Goal: Information Seeking & Learning: Learn about a topic

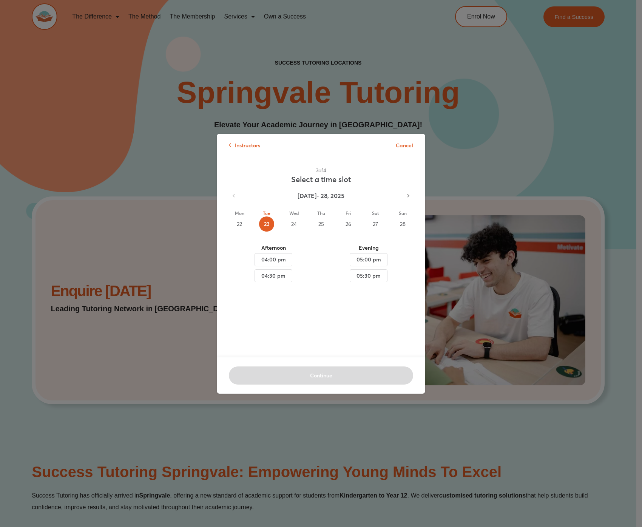
scroll to position [4049, 0]
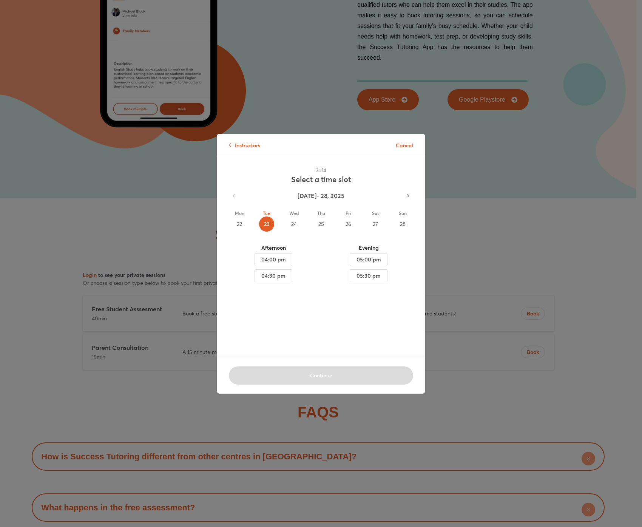
click at [265, 128] on div "Instructors Cancel 3 of 4 Select a time slot Sep 22 - 28, 2025 Mon 22 Tue 23 We…" at bounding box center [321, 263] width 642 height 527
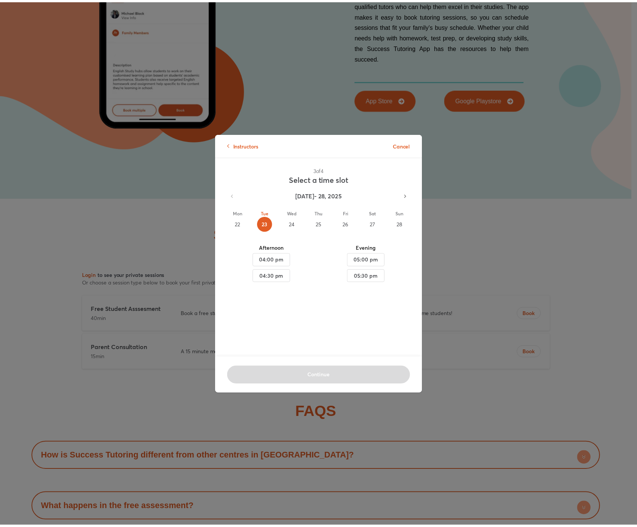
scroll to position [0, 0]
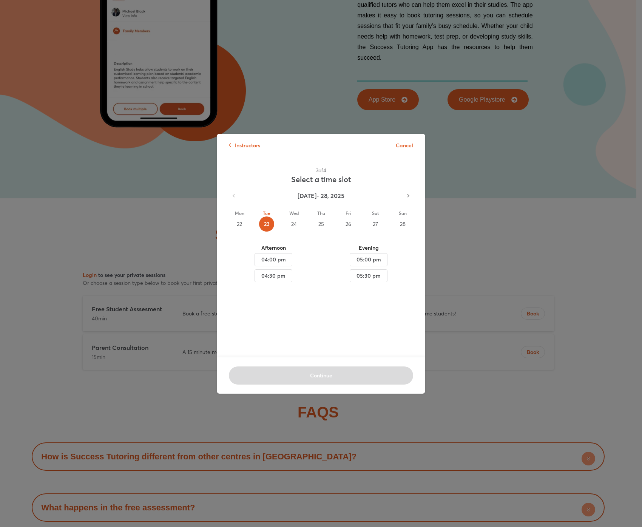
click at [396, 142] on p "Cancel" at bounding box center [404, 145] width 17 height 8
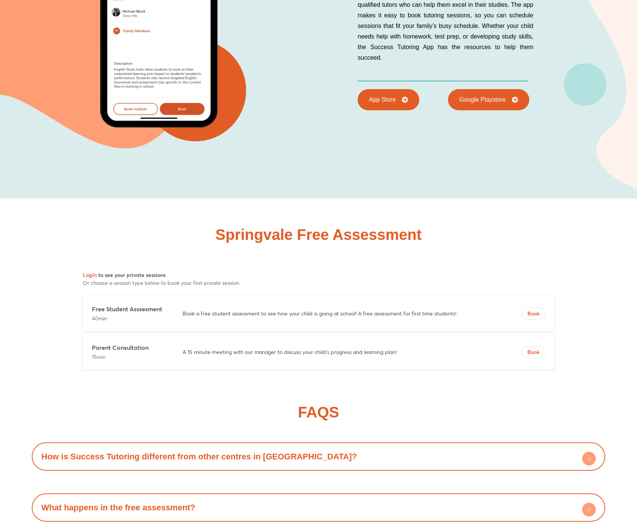
click at [376, 118] on div "Book Your First Session Download Success Tutoring on your mobile With tutoring …" at bounding box center [318, 28] width 573 height 340
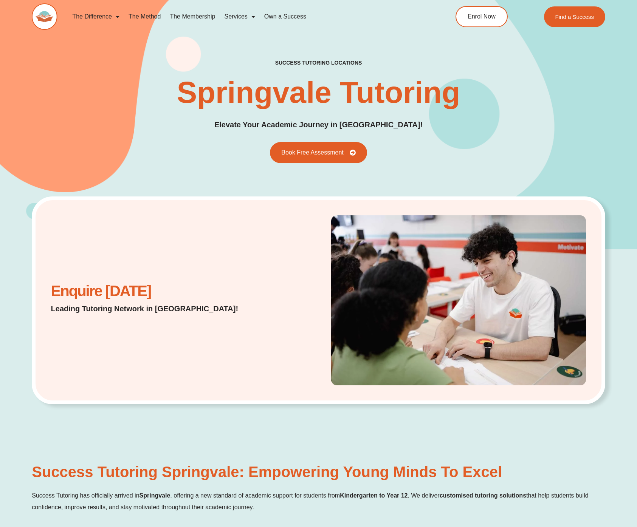
click at [171, 121] on div "success tutoring locations Springvale Tutoring Elevate Your Academic Journey in…" at bounding box center [318, 111] width 573 height 104
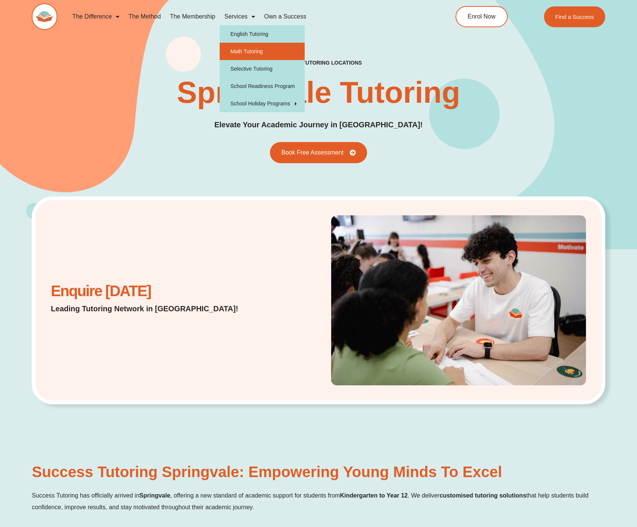
click at [246, 43] on link "Math Tutoring" at bounding box center [262, 51] width 85 height 17
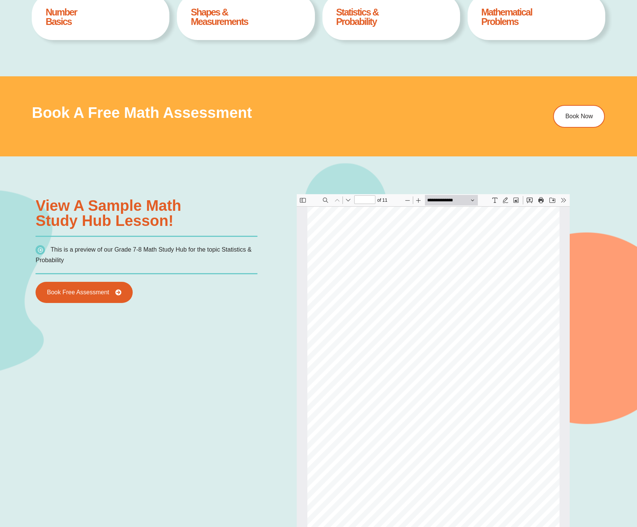
scroll to position [464, 0]
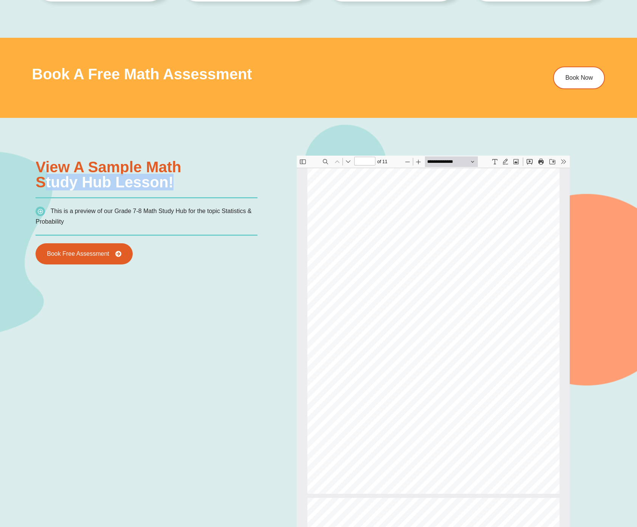
drag, startPoint x: 93, startPoint y: 172, endPoint x: 176, endPoint y: 178, distance: 82.9
click at [167, 179] on h3 "View a sample Math Study Hub lesson!" at bounding box center [147, 174] width 222 height 30
click at [176, 178] on h3 "View a sample Math Study Hub lesson!" at bounding box center [147, 174] width 222 height 30
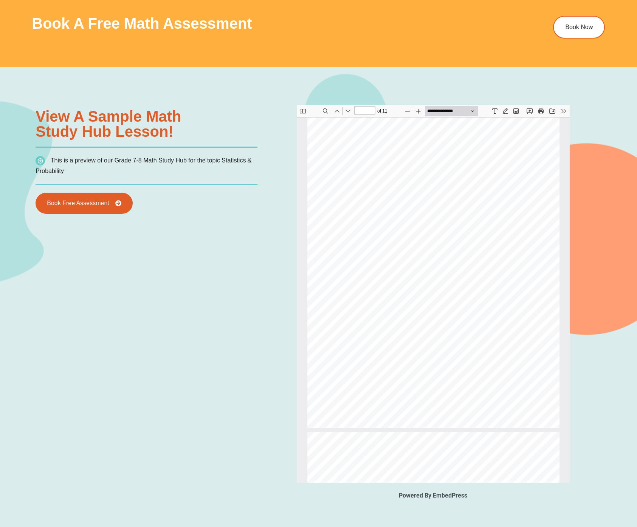
scroll to position [19, 0]
type input "*"
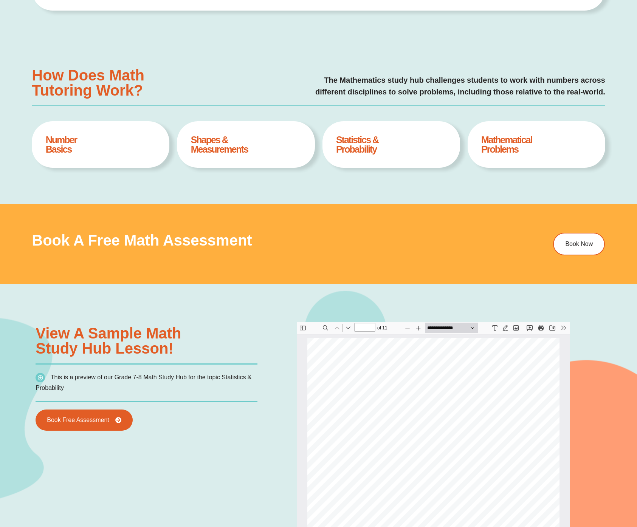
scroll to position [0, 0]
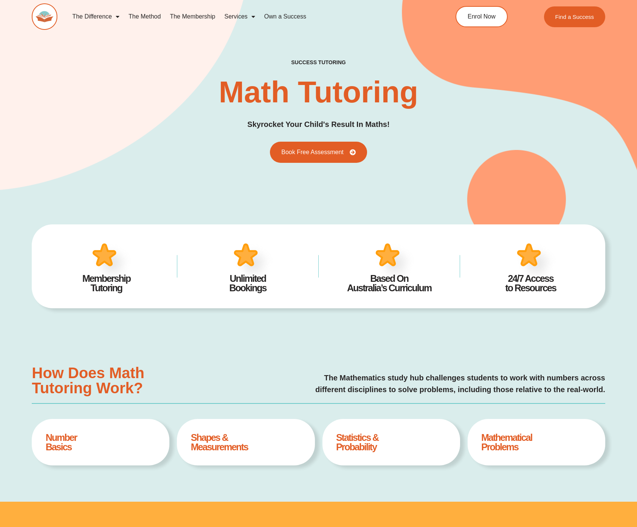
click at [139, 141] on div "success tutoring Math Tutoring Skyrocket Your Child's Result In Maths! Book Fre…" at bounding box center [318, 111] width 573 height 104
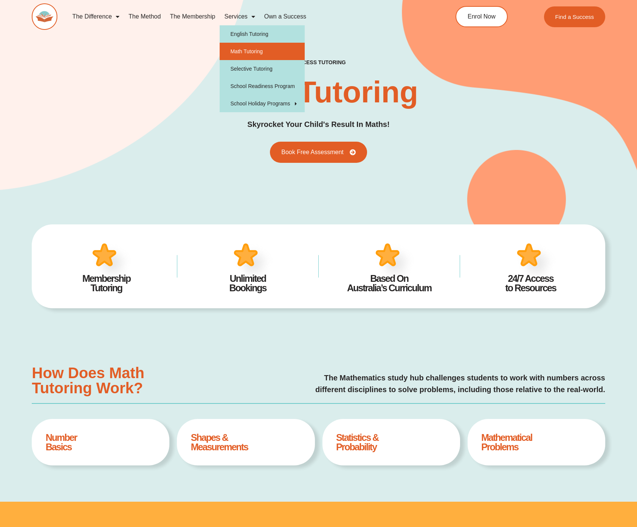
click at [239, 17] on link "Services" at bounding box center [240, 16] width 40 height 17
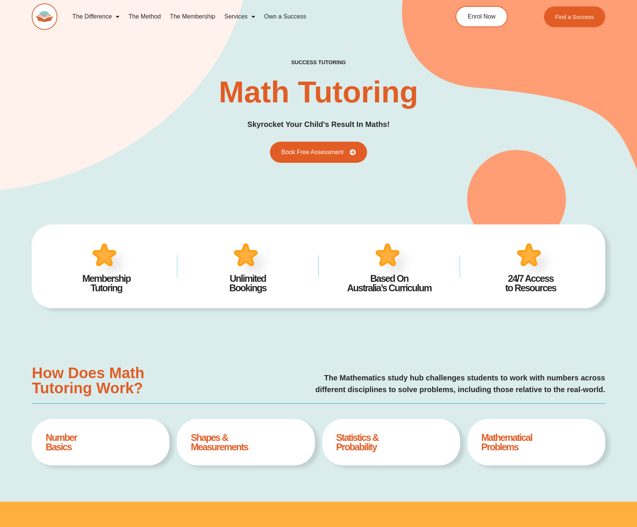
click at [239, 17] on link "Services" at bounding box center [240, 16] width 40 height 17
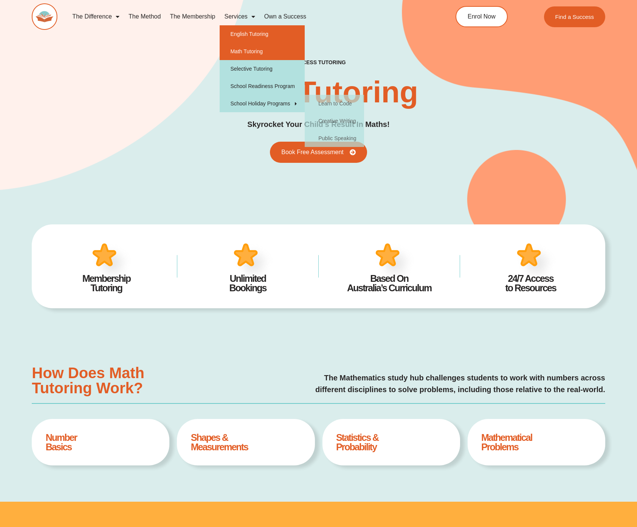
click at [240, 29] on link "English Tutoring" at bounding box center [262, 33] width 85 height 17
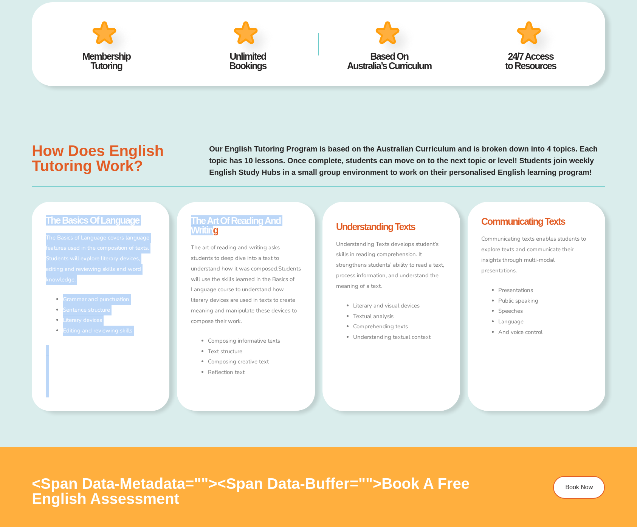
scroll to position [4, 0]
drag, startPoint x: 28, startPoint y: 218, endPoint x: 220, endPoint y: 229, distance: 192.3
click at [220, 229] on div "How Does english Tutoring Work? Our English Tutoring Program is based on the Au…" at bounding box center [318, 280] width 637 height 333
click at [291, 228] on h4 "the art of reading and writing" at bounding box center [246, 225] width 110 height 19
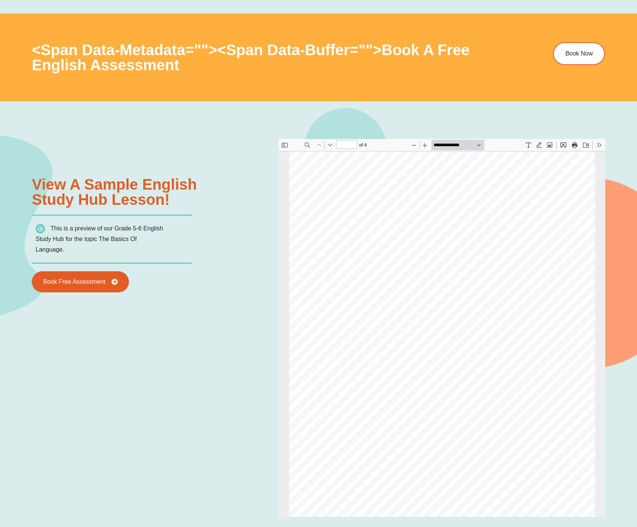
scroll to position [777, 0]
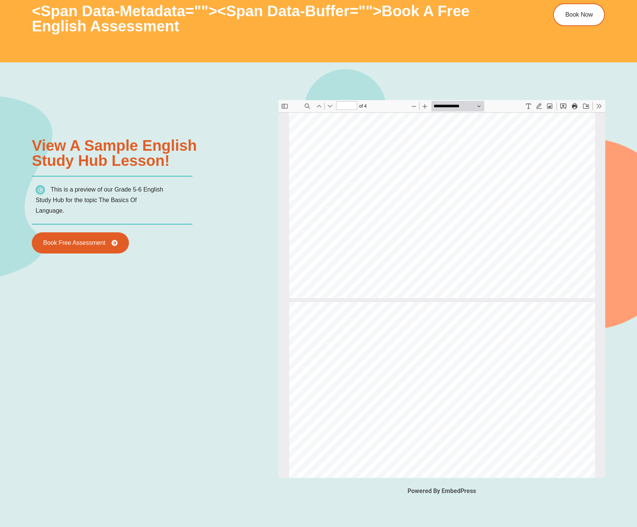
type input "*"
click at [233, 275] on div "Powered By EmbedPress View a sample english Study Hub lesson! This is a preview…" at bounding box center [318, 318] width 573 height 513
